Goal: Navigation & Orientation: Find specific page/section

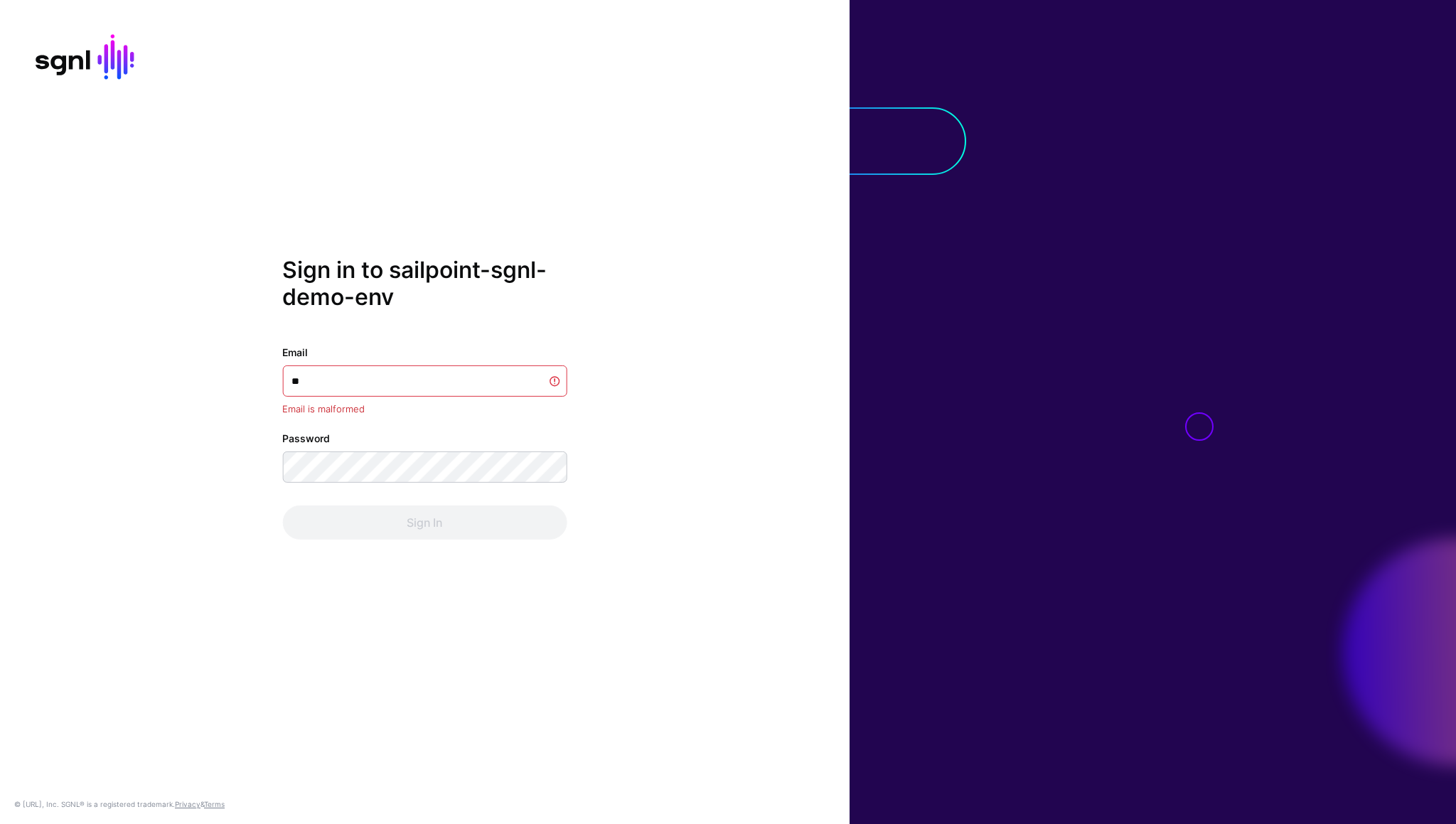
type input "*"
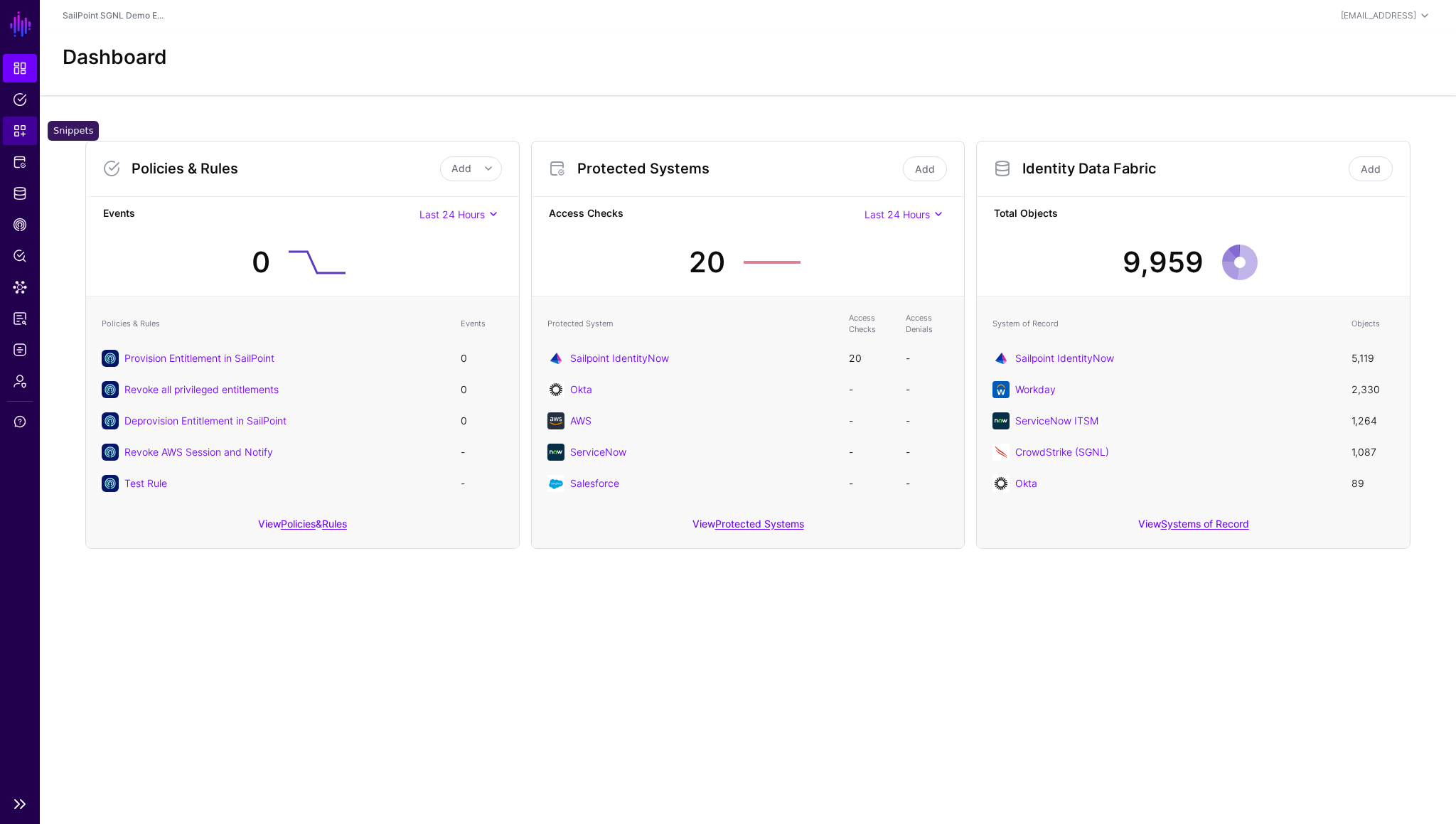
click at [20, 126] on span "Snippets" at bounding box center [20, 131] width 14 height 14
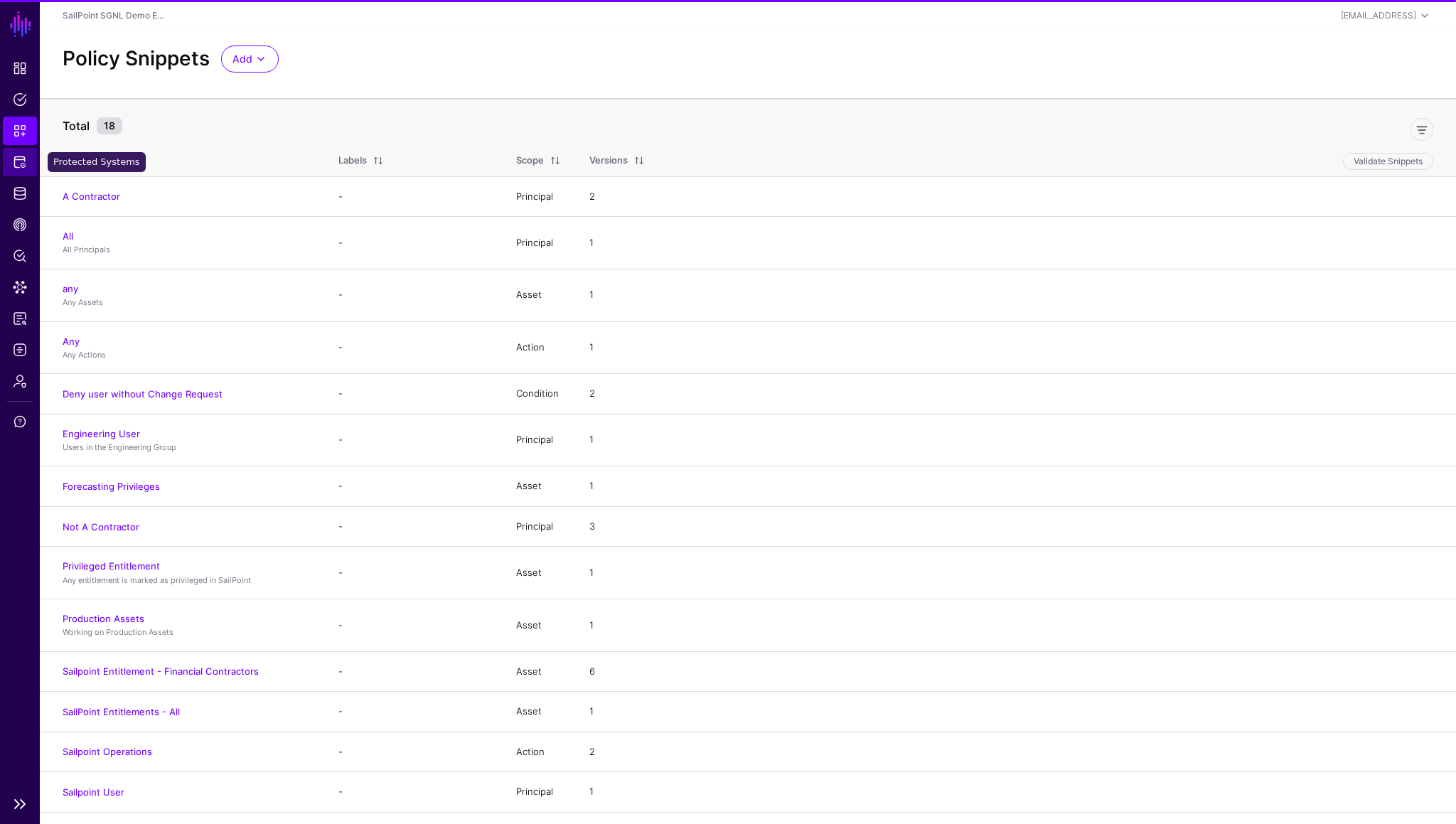
click at [21, 160] on span "Protected Systems" at bounding box center [20, 162] width 14 height 14
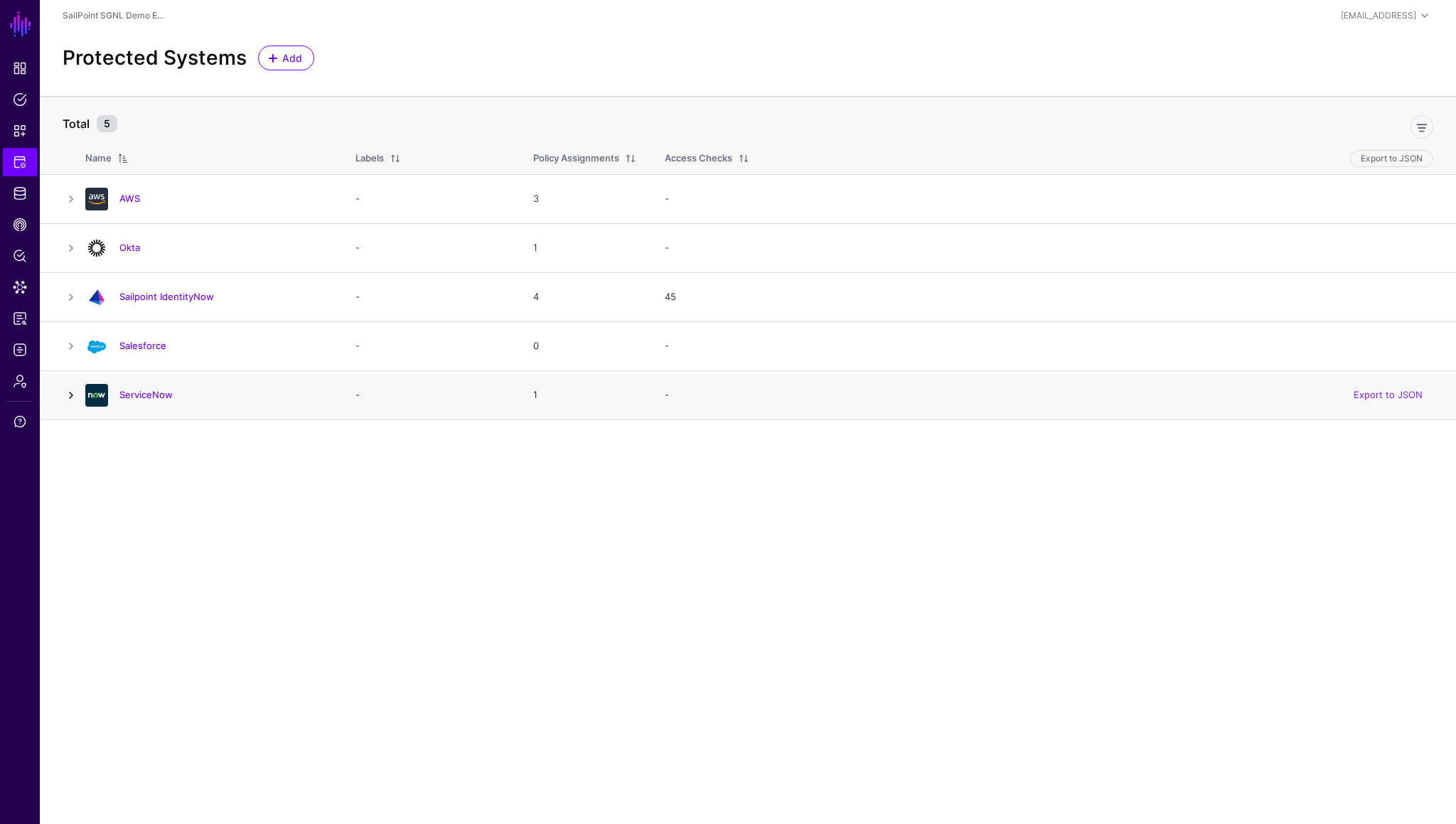
click at [73, 396] on link at bounding box center [71, 395] width 17 height 17
click at [144, 395] on link "ServiceNow" at bounding box center [146, 394] width 54 height 11
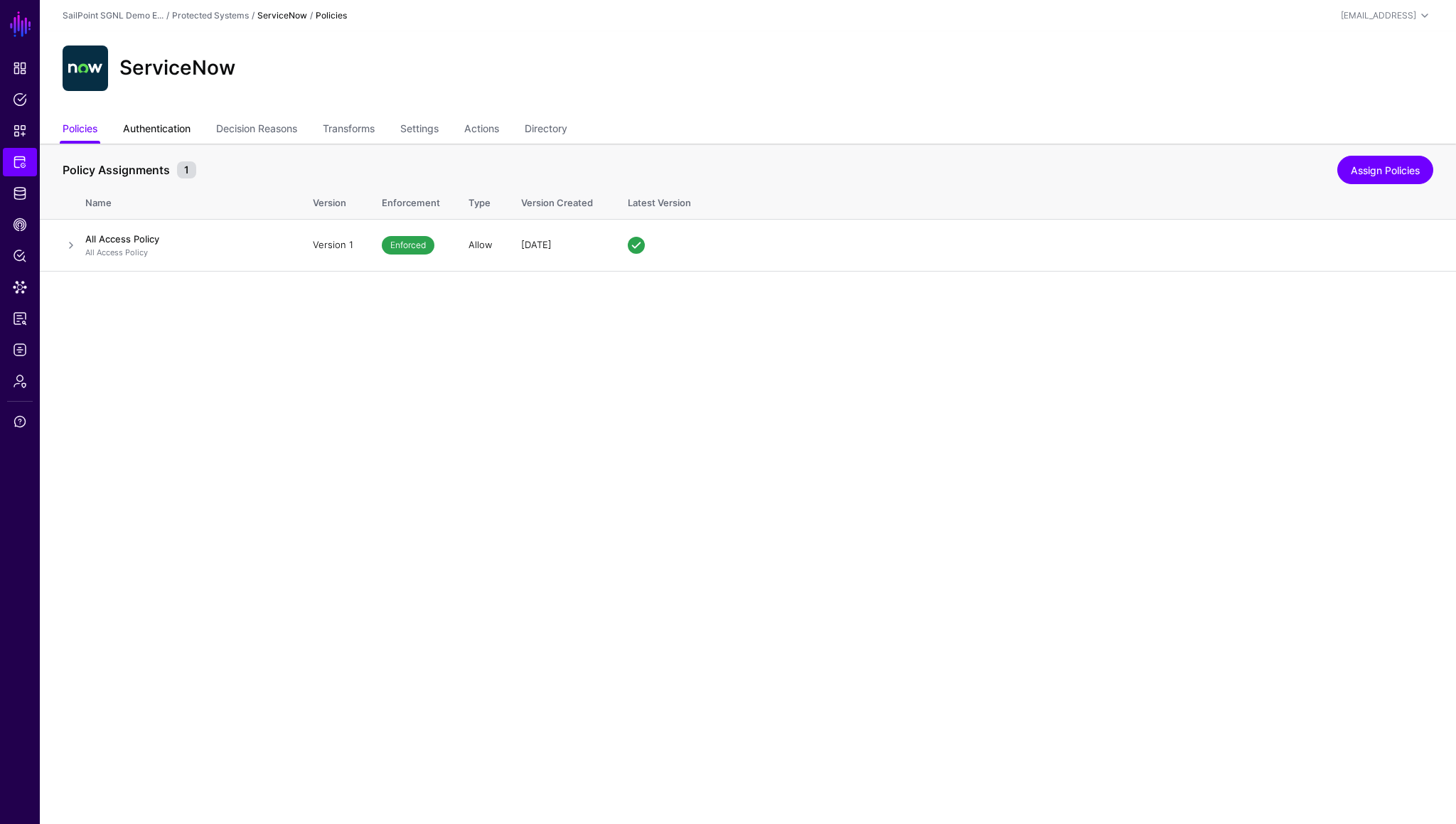
click at [161, 133] on link "Authentication" at bounding box center [157, 130] width 68 height 27
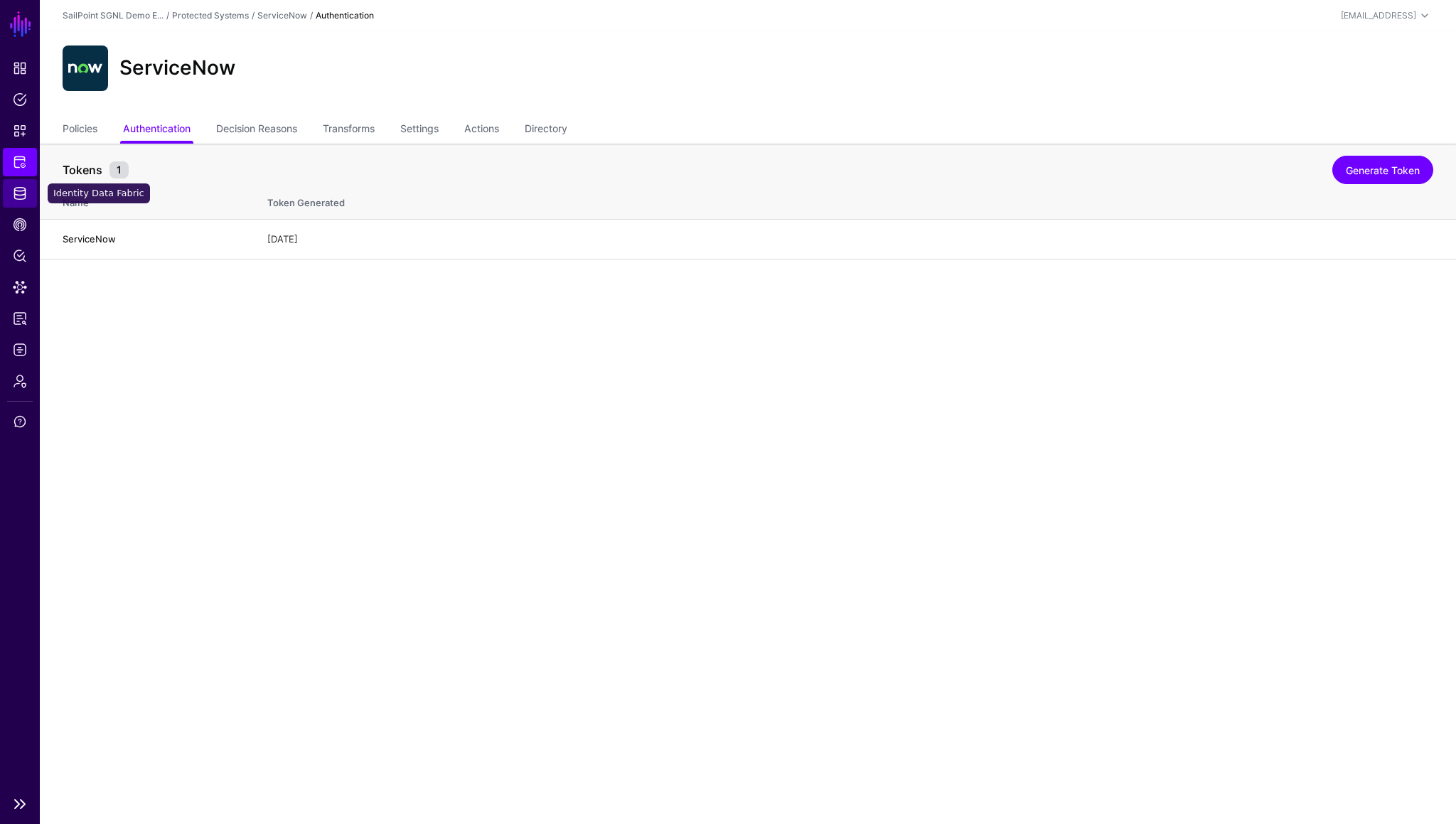
click at [20, 187] on span "Identity Data Fabric" at bounding box center [20, 194] width 14 height 14
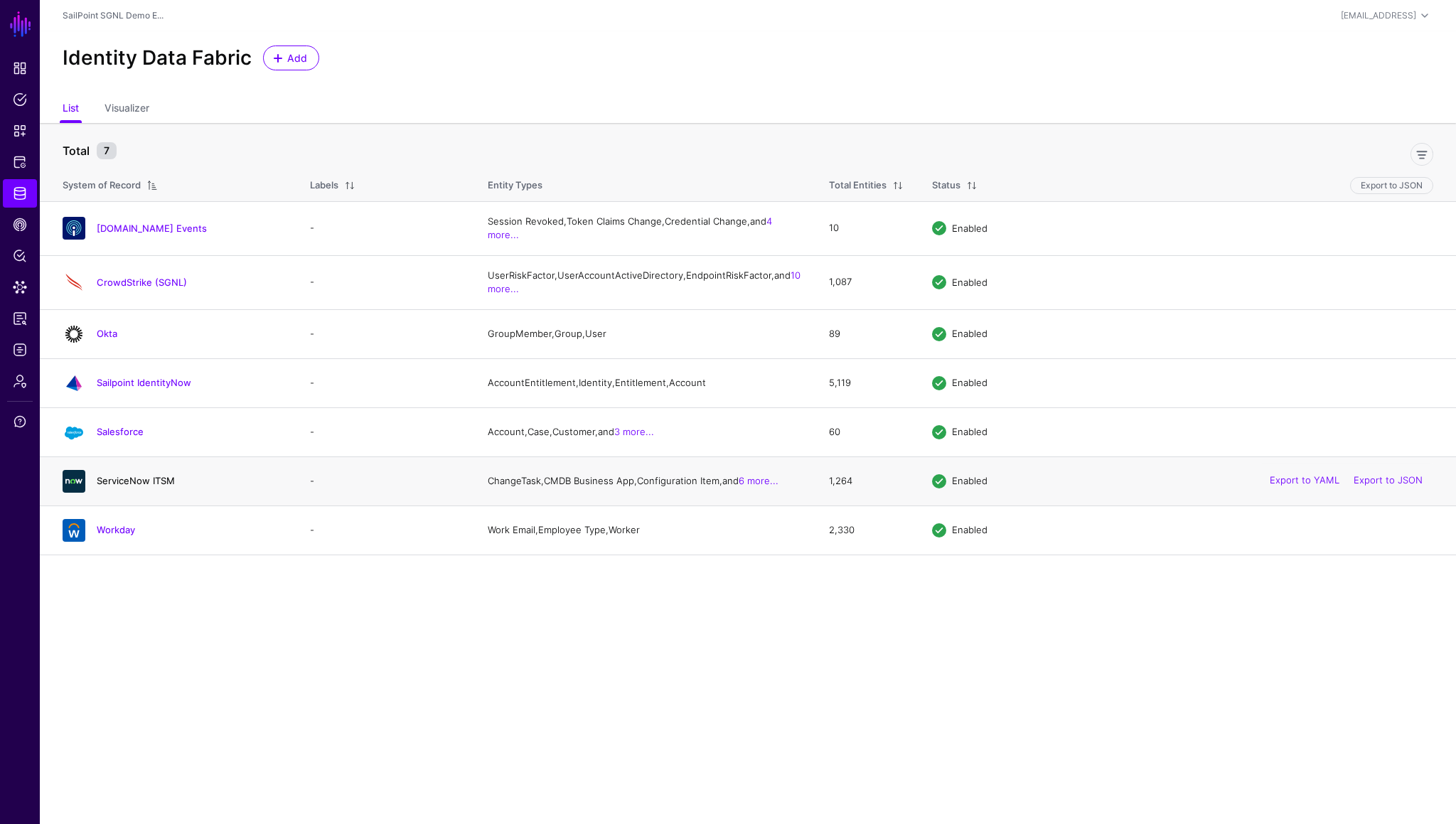
click at [127, 486] on link "ServiceNow ITSM" at bounding box center [135, 480] width 78 height 11
